Goal: Task Accomplishment & Management: Manage account settings

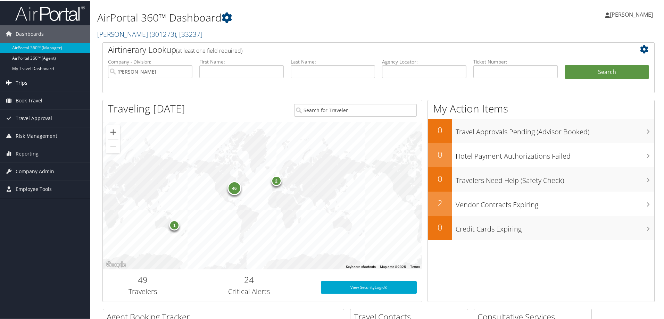
click at [55, 86] on link "Trips" at bounding box center [45, 82] width 90 height 17
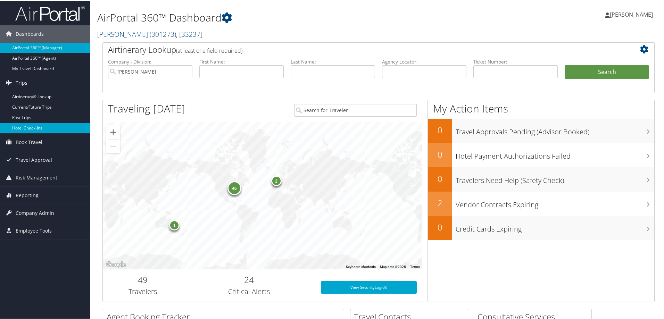
click at [50, 126] on link "Hotel Check-ins" at bounding box center [45, 127] width 90 height 10
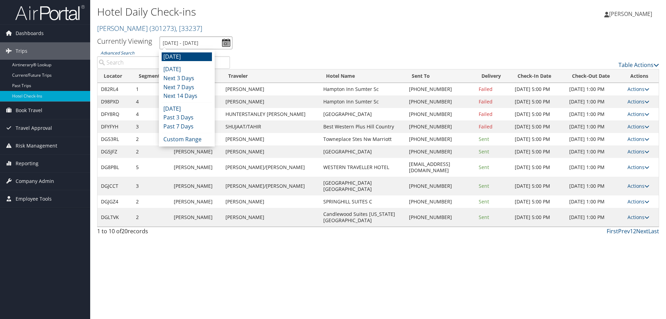
click at [195, 47] on input "10/9/2025 - 10/9/2025" at bounding box center [196, 42] width 73 height 13
click at [190, 69] on li "[DATE]" at bounding box center [187, 69] width 50 height 9
type input "[DATE] - [DATE]"
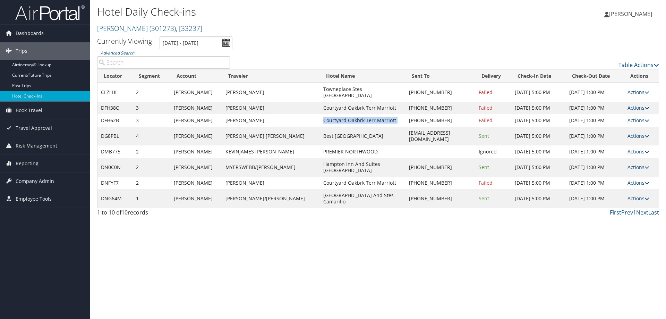
drag, startPoint x: 299, startPoint y: 113, endPoint x: 383, endPoint y: 116, distance: 84.0
click at [383, 116] on tr "DFH62B 3 Traeger STEVENJAMES WHITAKER Courtyard Oakbrk Terr Marriott +1 (630) 6…" at bounding box center [379, 120] width 562 height 12
copy td "Courtyard Oakbrk Terr Marriott"
click at [282, 102] on td "[PERSON_NAME]" at bounding box center [271, 108] width 98 height 12
drag, startPoint x: 316, startPoint y: 158, endPoint x: 298, endPoint y: 150, distance: 19.5
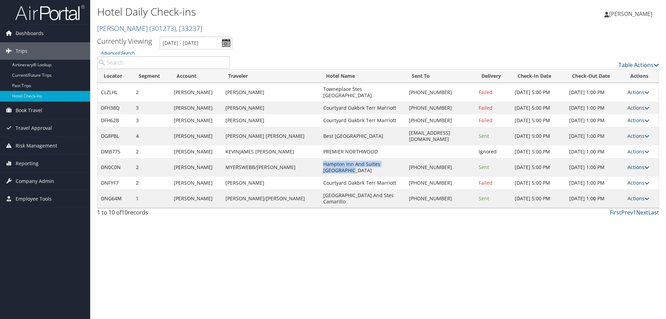
click at [320, 158] on td "Hampton Inn And Suites [GEOGRAPHIC_DATA]" at bounding box center [363, 167] width 86 height 19
copy td "Hampton Inn And Suites [GEOGRAPHIC_DATA]"
click at [636, 164] on link "Actions" at bounding box center [639, 167] width 22 height 7
click at [630, 164] on link "Resend" at bounding box center [618, 165] width 59 height 12
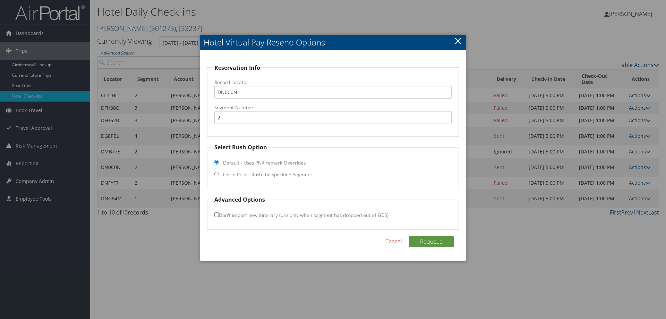
click at [235, 174] on label "Force Rush - Rush the specified Segment" at bounding box center [267, 174] width 89 height 7
click at [219, 174] on input "Force Rush - Rush the specified Segment" at bounding box center [216, 174] width 5 height 5
radio input "true"
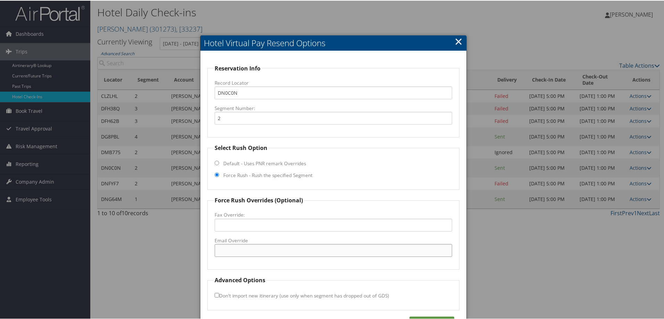
drag, startPoint x: 272, startPoint y: 248, endPoint x: 277, endPoint y: 249, distance: 5.0
click at [272, 248] on input "Email Override" at bounding box center [332, 249] width 237 height 13
paste input "[EMAIL_ADDRESS][DOMAIN_NAME]"
type input "[EMAIL_ADDRESS][DOMAIN_NAME]"
click at [428, 317] on button "Requeue" at bounding box center [431, 321] width 45 height 11
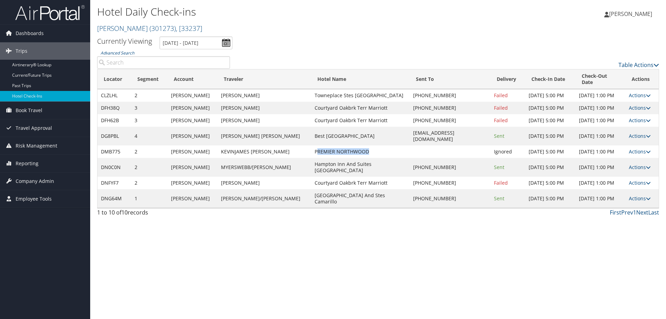
drag, startPoint x: 347, startPoint y: 168, endPoint x: 288, endPoint y: 144, distance: 64.2
click at [311, 145] on td "PREMIER NORTHWOOD" at bounding box center [360, 151] width 99 height 12
drag, startPoint x: 285, startPoint y: 137, endPoint x: 342, endPoint y: 145, distance: 57.0
click at [342, 145] on td "PREMIER NORTHWOOD" at bounding box center [360, 151] width 99 height 12
copy td "PREMIER NORTHWOOD"
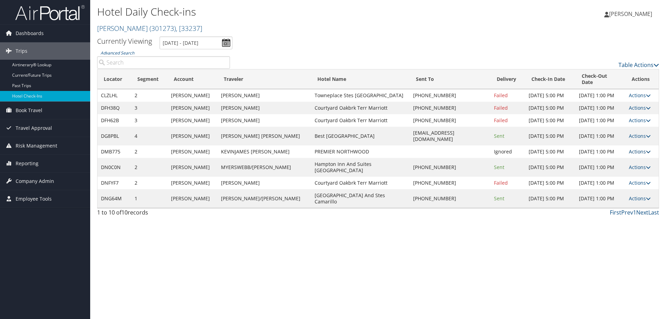
click at [638, 148] on link "Actions" at bounding box center [640, 151] width 22 height 7
click at [633, 148] on link "Resend" at bounding box center [617, 149] width 59 height 12
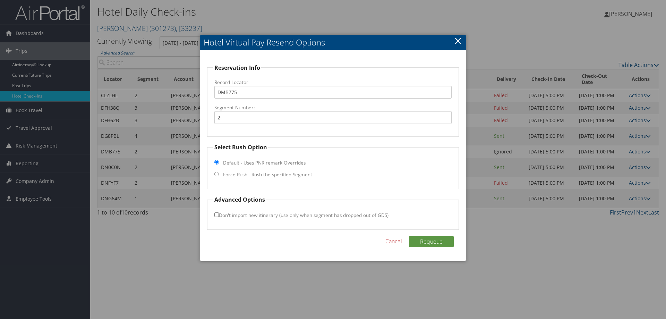
click at [277, 171] on label "Force Rush - Rush the specified Segment" at bounding box center [267, 174] width 89 height 7
click at [219, 172] on input "Force Rush - Rush the specified Segment" at bounding box center [216, 174] width 5 height 5
radio input "true"
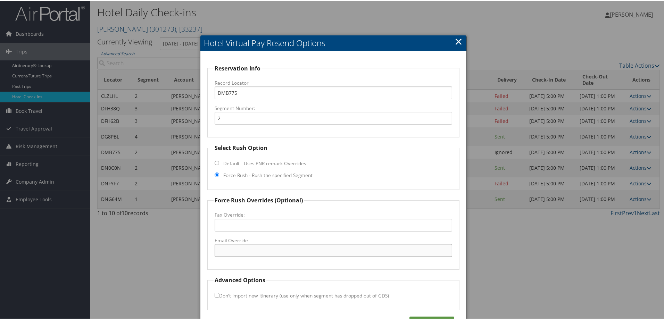
click at [274, 249] on input "Email Override" at bounding box center [332, 249] width 237 height 13
paste input "[EMAIL_ADDRESS][DOMAIN_NAME]"
type input "[EMAIL_ADDRESS][DOMAIN_NAME]"
click at [426, 319] on button "Requeue" at bounding box center [431, 321] width 45 height 11
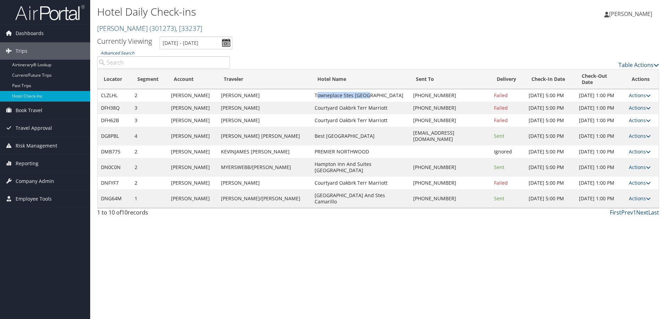
drag, startPoint x: 288, startPoint y: 89, endPoint x: 337, endPoint y: 89, distance: 48.9
click at [337, 89] on td "Towneplace Stes [GEOGRAPHIC_DATA]" at bounding box center [360, 95] width 99 height 12
copy td "owneplace Stes Midla"
click at [646, 93] on icon at bounding box center [648, 95] width 5 height 5
click at [626, 135] on link "View Itinerary" at bounding box center [617, 135] width 59 height 12
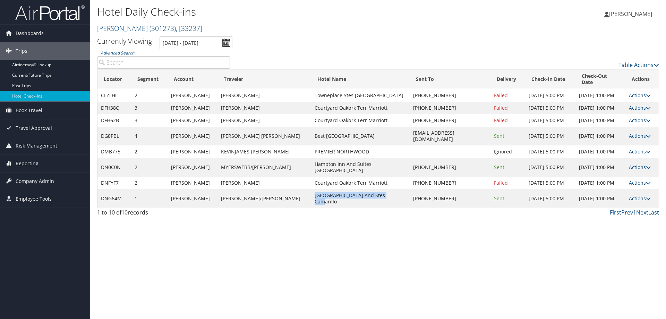
drag, startPoint x: 286, startPoint y: 176, endPoint x: 362, endPoint y: 175, distance: 76.4
click at [362, 189] on td "[GEOGRAPHIC_DATA] And Stes Camarillo" at bounding box center [360, 198] width 99 height 19
copy td "[GEOGRAPHIC_DATA] And Stes Camarillo"
click at [641, 195] on link "Actions" at bounding box center [640, 198] width 22 height 7
click at [625, 188] on link "Resend" at bounding box center [617, 187] width 59 height 12
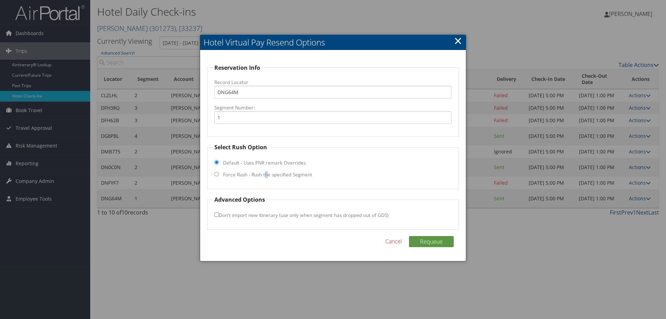
click at [267, 174] on label "Force Rush - Rush the specified Segment" at bounding box center [267, 174] width 89 height 7
click at [279, 176] on label "Force Rush - Rush the specified Segment" at bounding box center [267, 174] width 89 height 7
click at [219, 176] on input "Force Rush - Rush the specified Segment" at bounding box center [216, 174] width 5 height 5
radio input "true"
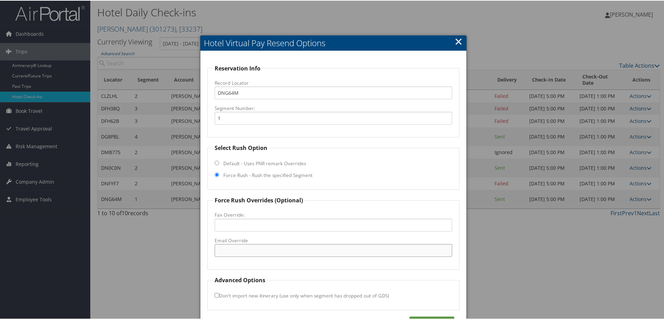
click at [249, 246] on input "Email Override" at bounding box center [332, 249] width 237 height 13
paste input "[EMAIL_ADDRESS][DOMAIN_NAME]"
type input "[EMAIL_ADDRESS][DOMAIN_NAME]"
click at [423, 317] on button "Requeue" at bounding box center [431, 321] width 45 height 11
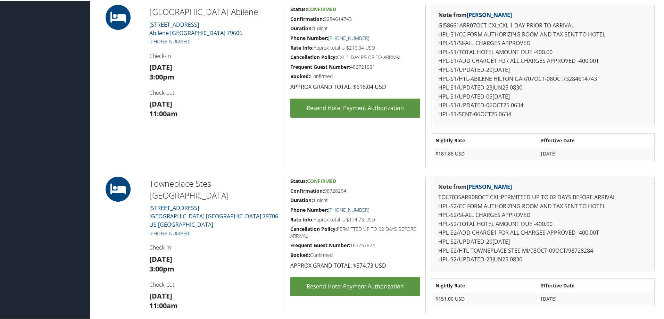
scroll to position [174, 0]
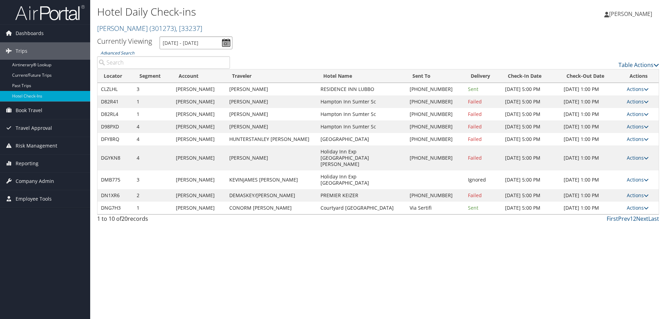
click at [164, 44] on input "[DATE] - [DATE]" at bounding box center [196, 42] width 73 height 13
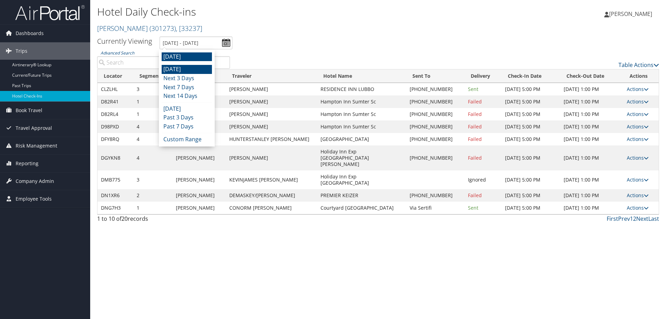
click at [173, 69] on li "[DATE]" at bounding box center [187, 69] width 50 height 9
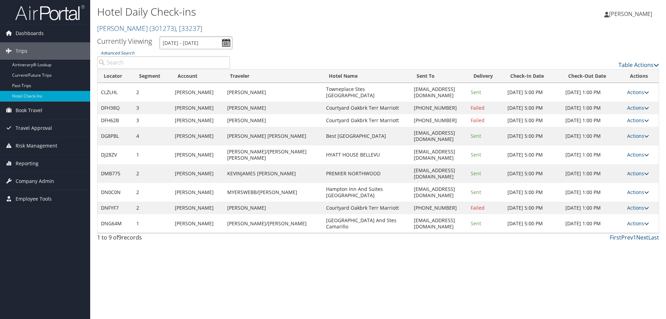
click at [186, 42] on input "[DATE] - [DATE]" at bounding box center [196, 42] width 73 height 13
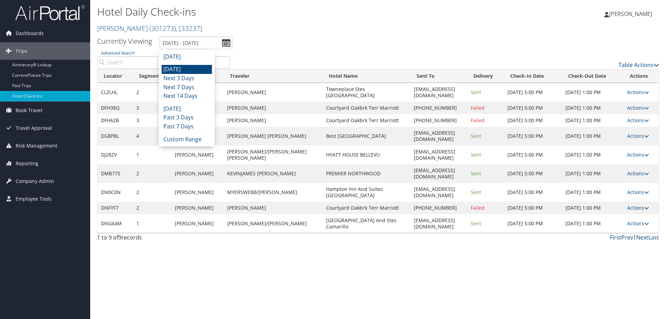
click at [180, 71] on li "[DATE]" at bounding box center [187, 69] width 50 height 9
click at [174, 47] on input "[DATE] - [DATE]" at bounding box center [196, 42] width 73 height 13
click at [176, 58] on li "[DATE]" at bounding box center [187, 56] width 50 height 9
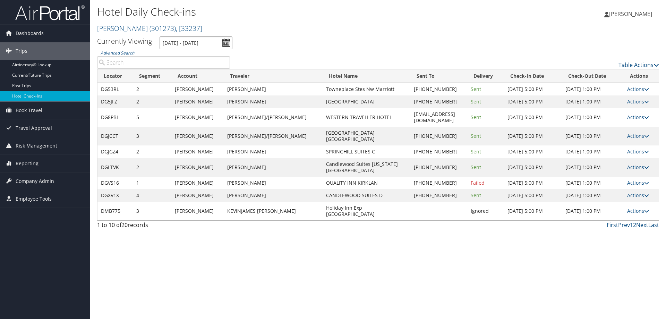
click at [190, 36] on input "[DATE] - [DATE]" at bounding box center [196, 42] width 73 height 13
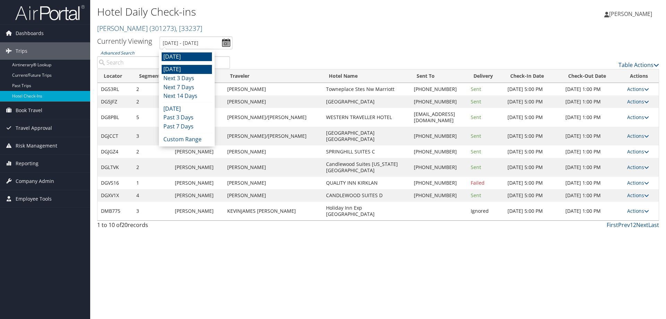
click at [188, 67] on li "[DATE]" at bounding box center [187, 69] width 50 height 9
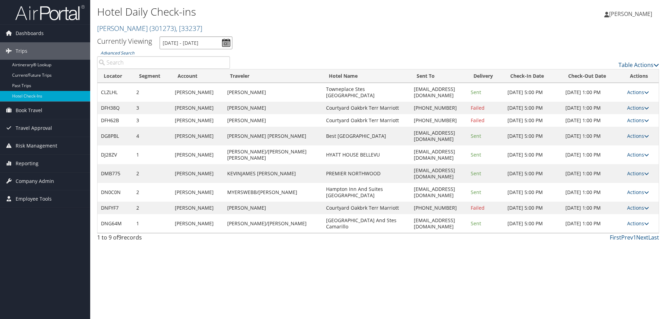
click at [208, 42] on input "[DATE] - [DATE]" at bounding box center [196, 42] width 73 height 13
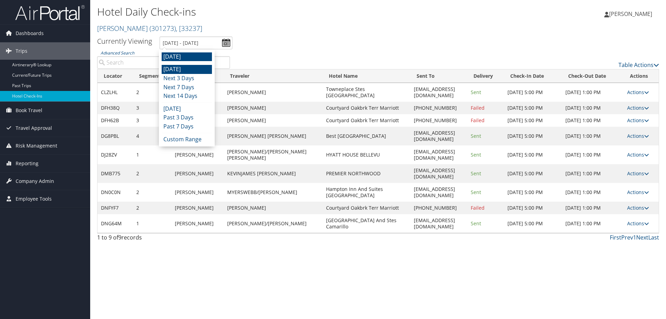
click at [197, 60] on li "[DATE]" at bounding box center [187, 56] width 50 height 9
type input "[DATE] - [DATE]"
